Goal: Transaction & Acquisition: Obtain resource

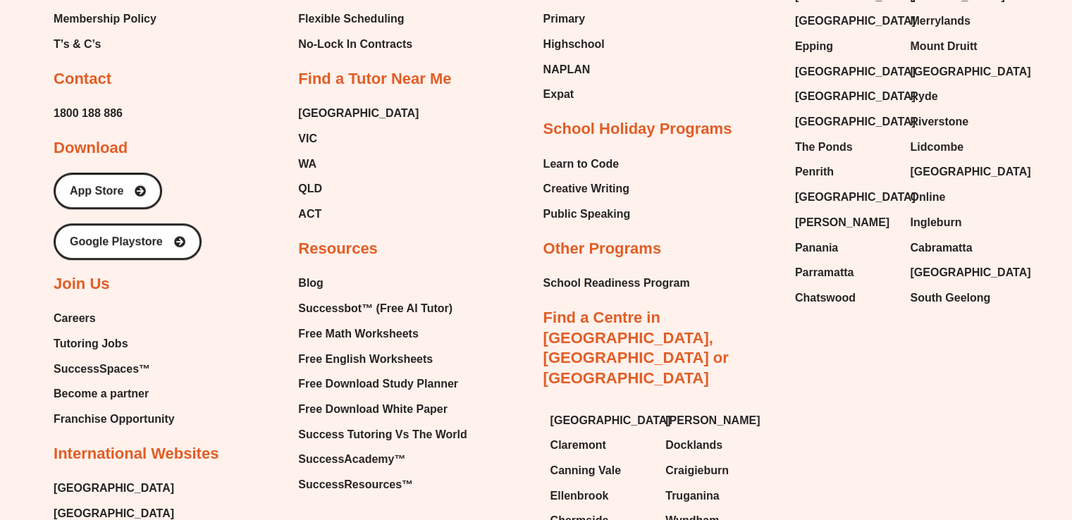
scroll to position [6164, 0]
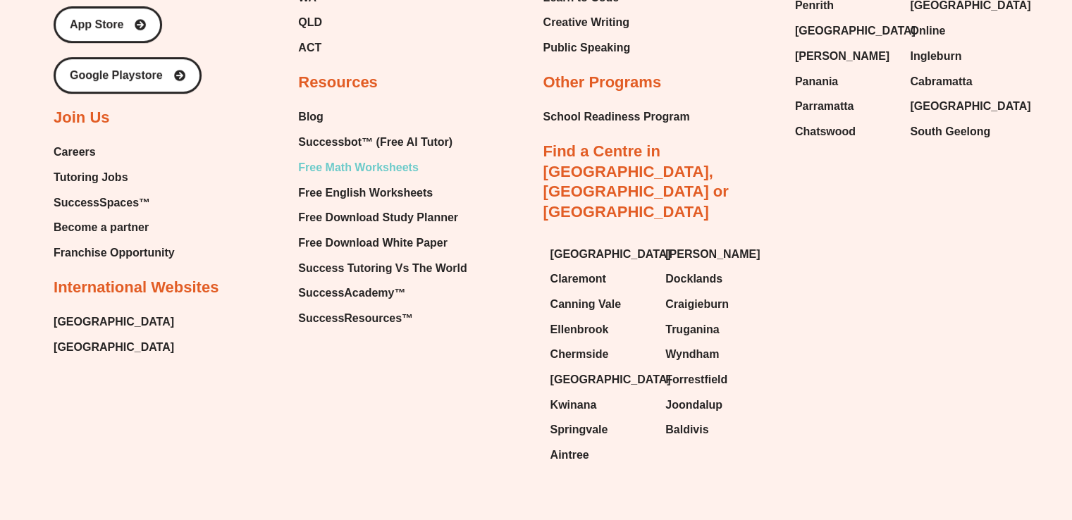
click at [352, 157] on span "Free Math Worksheets" at bounding box center [358, 167] width 120 height 21
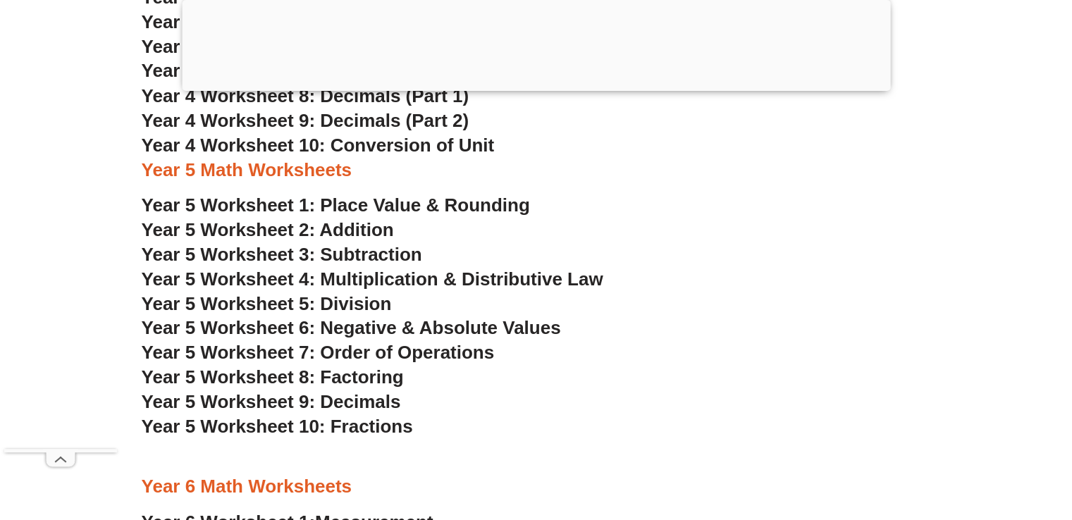
scroll to position [2584, 0]
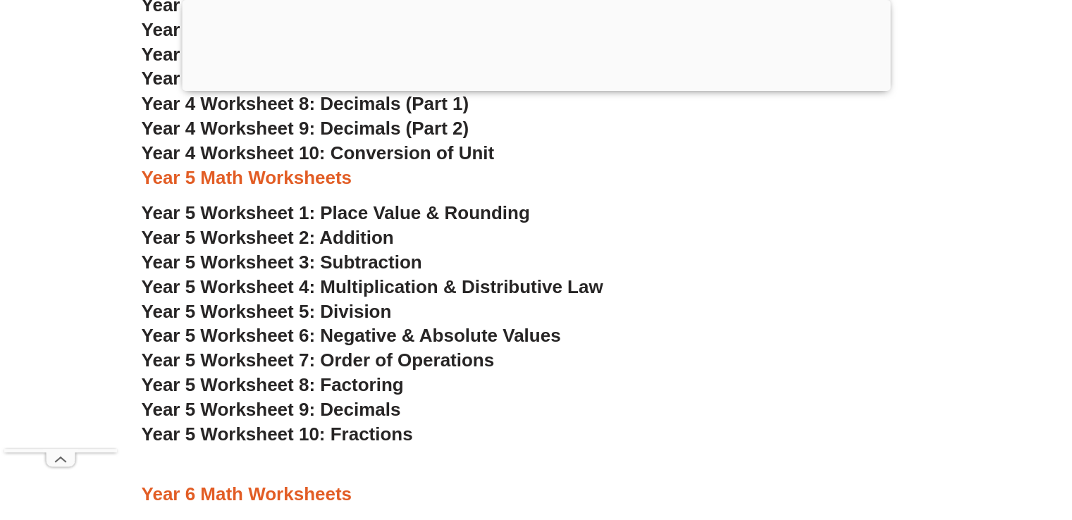
click at [470, 214] on span "Year 5 Worksheet 1: Place Value & Rounding" at bounding box center [336, 212] width 388 height 21
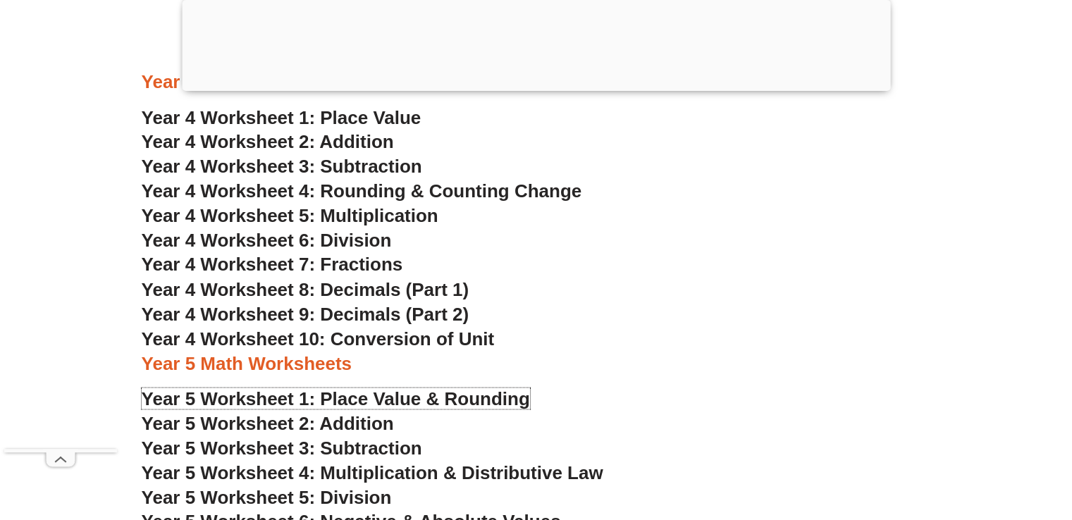
scroll to position [2396, 0]
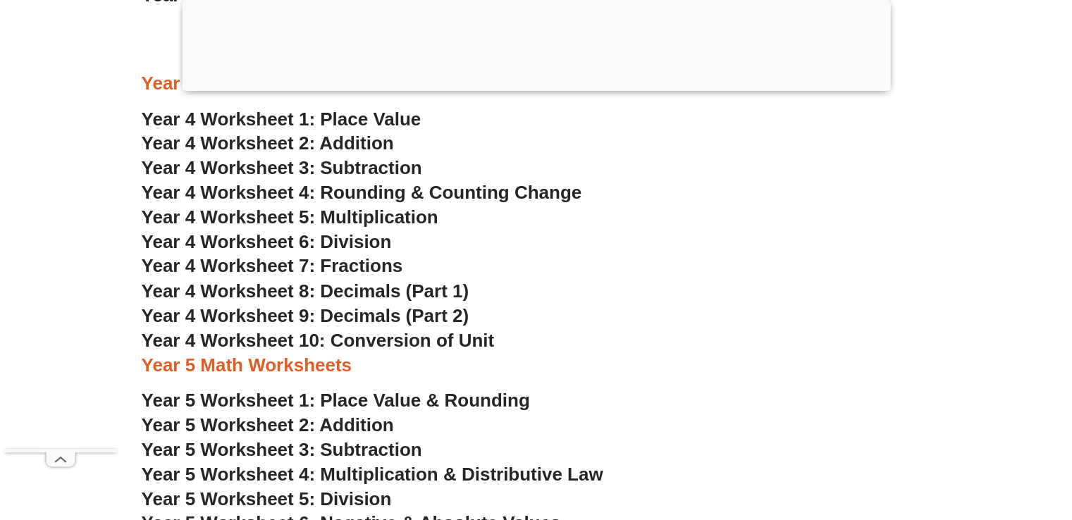
click at [426, 195] on span "Year 4 Worksheet 4: Rounding & Counting Change" at bounding box center [362, 192] width 441 height 21
click at [557, 226] on h3 "Year 4 Worksheet 5: Multiplication" at bounding box center [536, 218] width 789 height 24
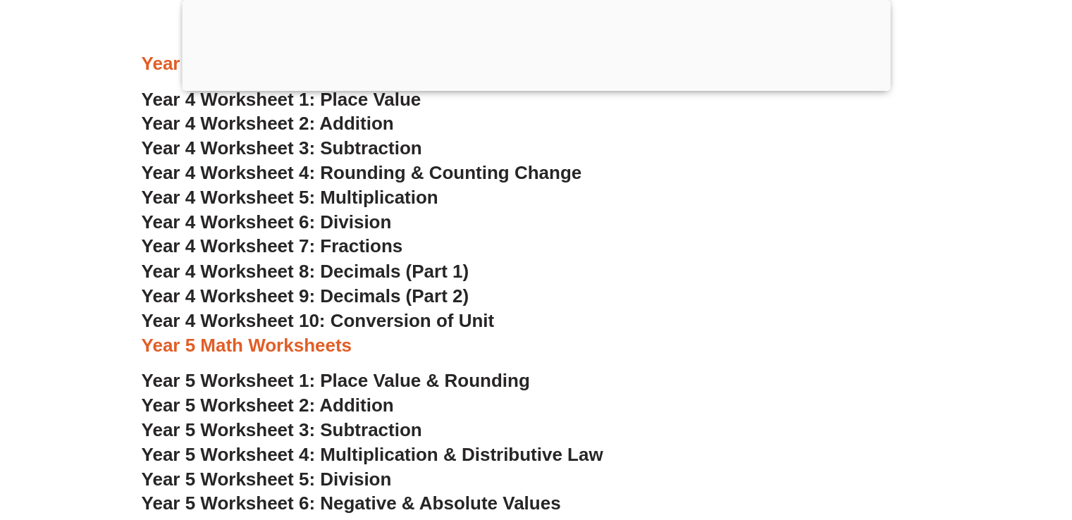
scroll to position [2230, 0]
